Goal: Transaction & Acquisition: Purchase product/service

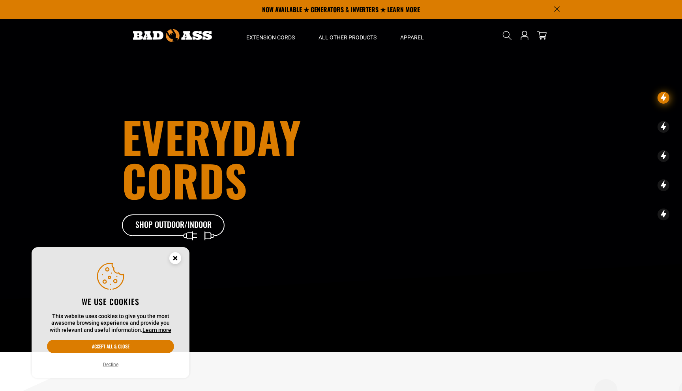
click at [178, 253] on icon "Cookie Consent" at bounding box center [175, 260] width 24 height 24
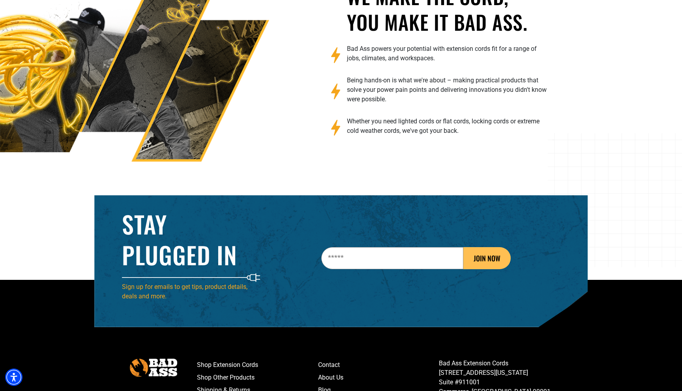
scroll to position [1245, 0]
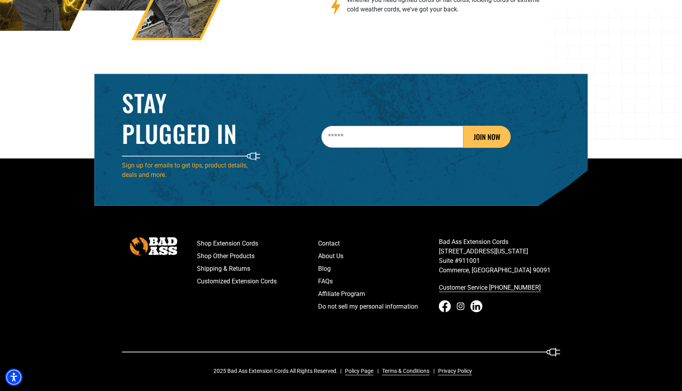
click at [462, 305] on icon "Instagram - open in a new tab" at bounding box center [460, 307] width 4 height 4
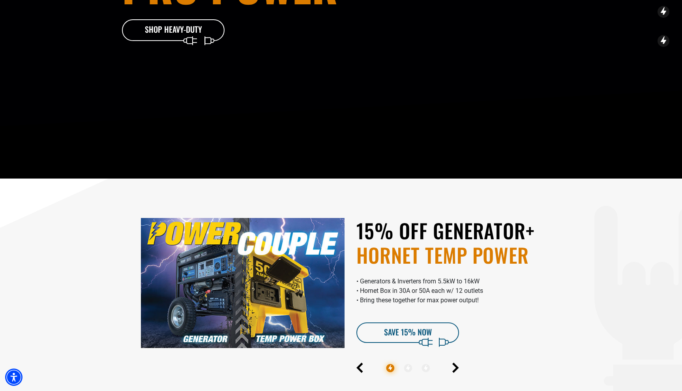
scroll to position [0, 0]
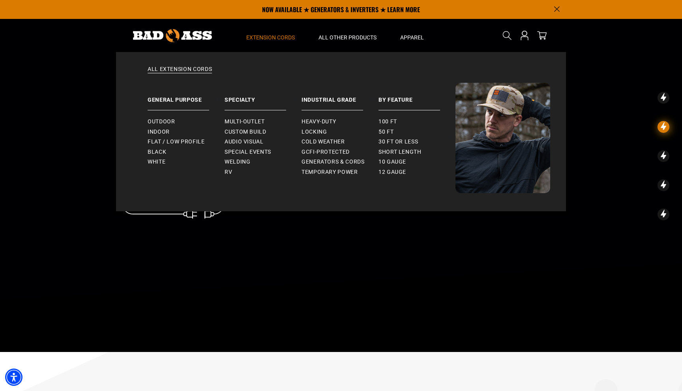
click at [254, 35] on span "Extension Cords" at bounding box center [270, 37] width 49 height 7
click at [161, 123] on span "Outdoor" at bounding box center [161, 121] width 27 height 7
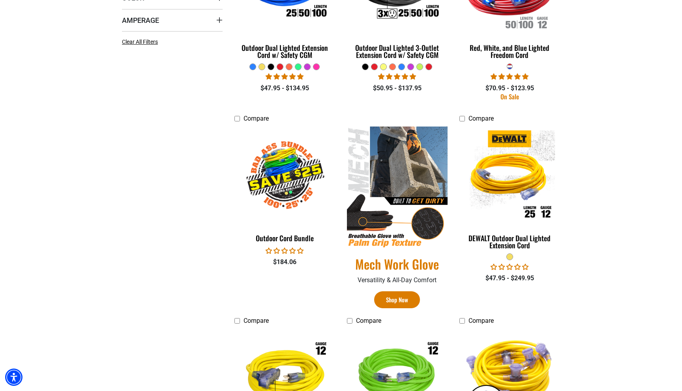
scroll to position [309, 0]
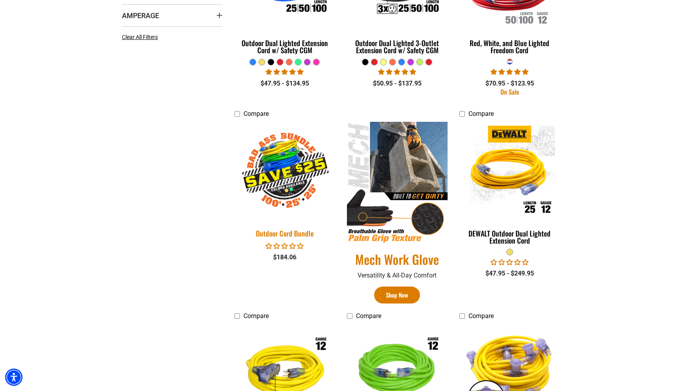
click at [279, 168] on img at bounding box center [285, 171] width 110 height 101
